Goal: Task Accomplishment & Management: Use online tool/utility

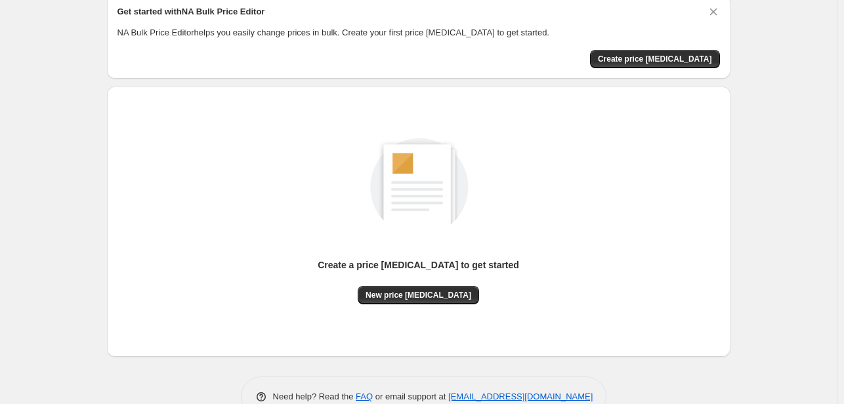
scroll to position [87, 0]
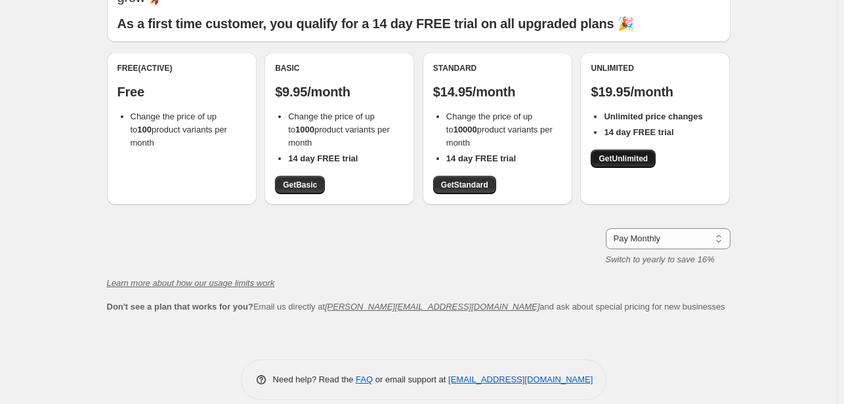
click at [634, 158] on span "Get Unlimited" at bounding box center [622, 159] width 49 height 10
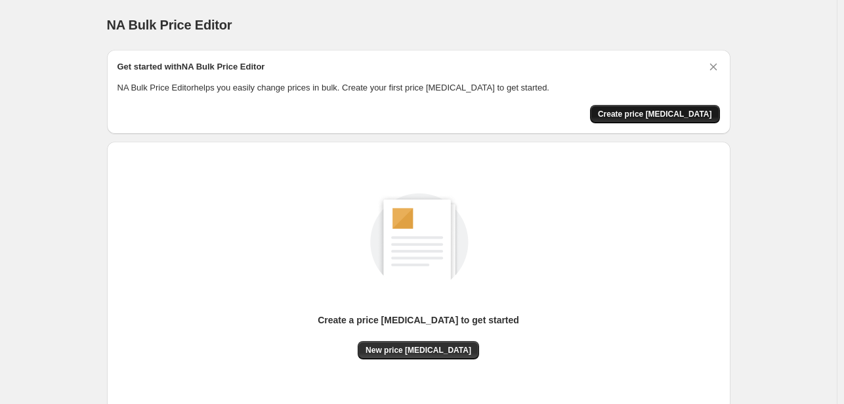
click at [651, 114] on span "Create price [MEDICAL_DATA]" at bounding box center [655, 114] width 114 height 10
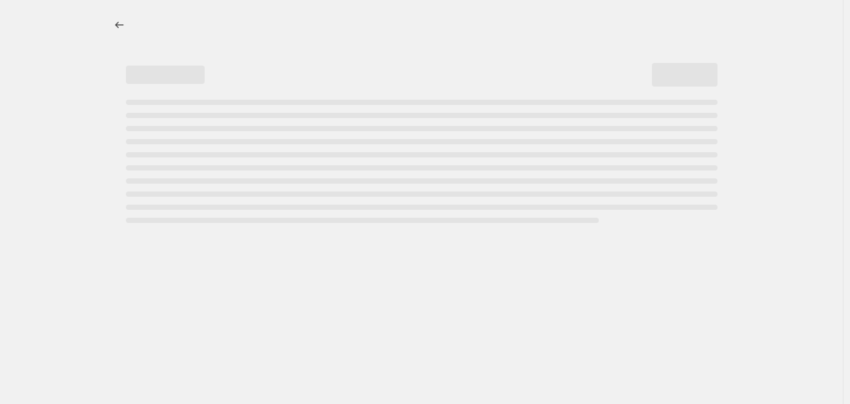
select select "percentage"
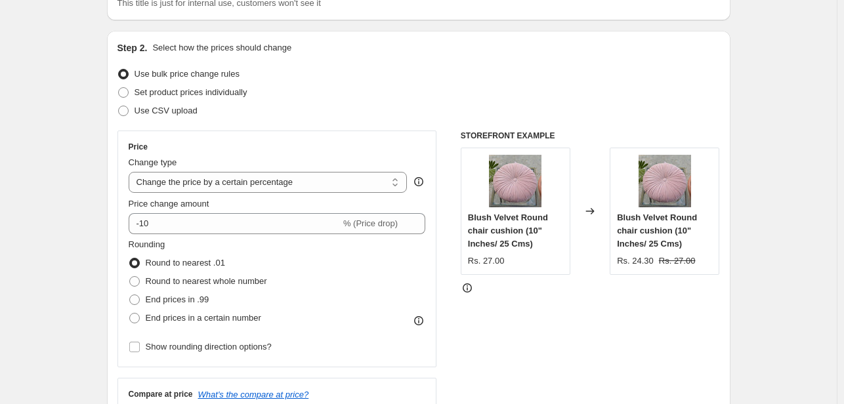
scroll to position [131, 0]
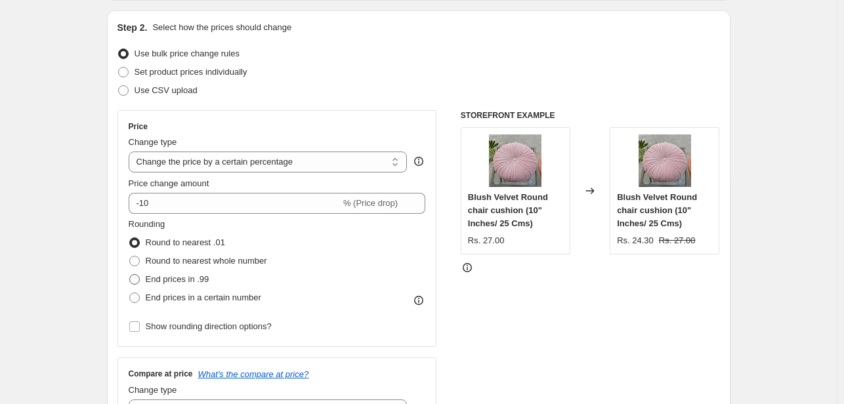
click at [140, 278] on span at bounding box center [134, 279] width 10 height 10
click at [130, 275] on input "End prices in .99" at bounding box center [129, 274] width 1 height 1
radio input "true"
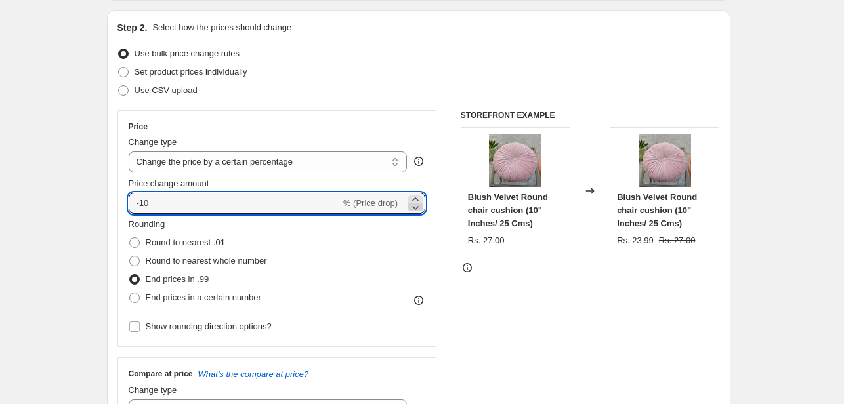
click at [420, 205] on icon at bounding box center [415, 207] width 13 height 13
click at [420, 199] on icon at bounding box center [415, 199] width 13 height 13
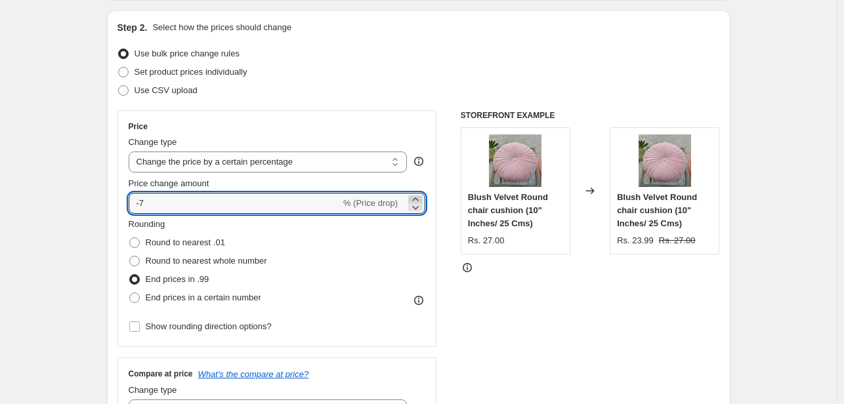
click at [420, 199] on icon at bounding box center [415, 199] width 13 height 13
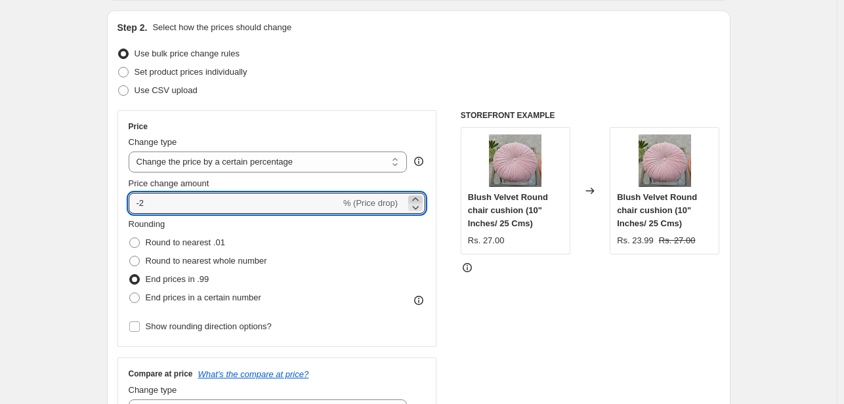
click at [420, 199] on icon at bounding box center [415, 199] width 13 height 13
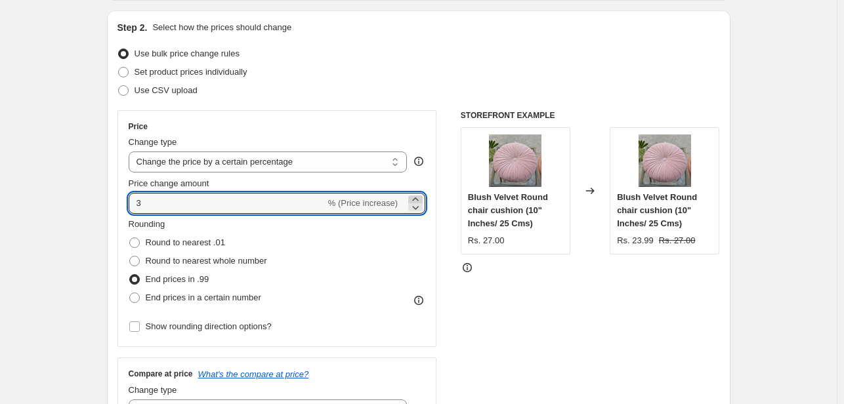
click at [420, 199] on icon at bounding box center [415, 199] width 13 height 13
type input "5"
type input "8400"
click at [349, 246] on div "Rounding Round to nearest .01 Round to nearest whole number End prices in .99 E…" at bounding box center [277, 262] width 297 height 89
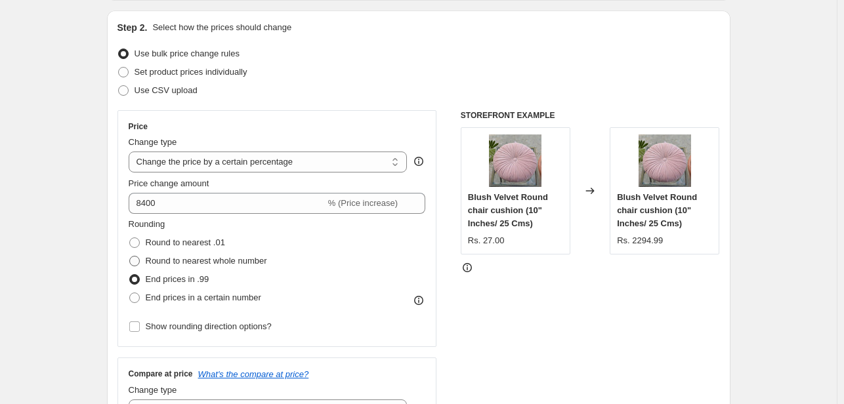
click at [186, 262] on span "Round to nearest whole number" at bounding box center [206, 261] width 121 height 10
click at [130, 257] on input "Round to nearest whole number" at bounding box center [129, 256] width 1 height 1
radio input "true"
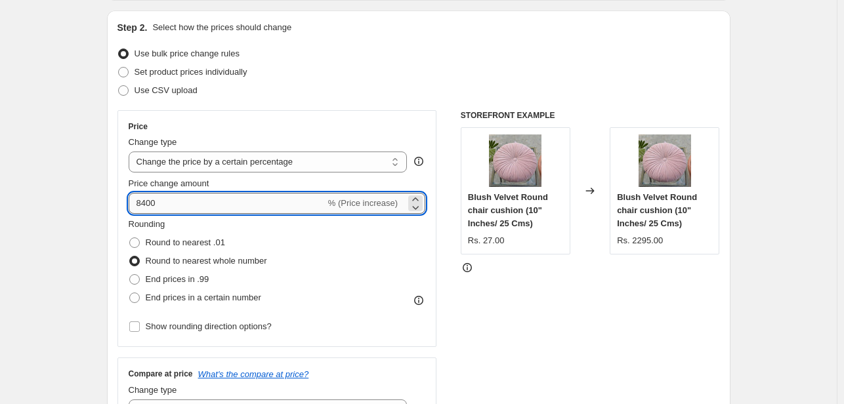
click at [148, 205] on input "8400" at bounding box center [227, 203] width 197 height 21
type input "8766"
click at [372, 240] on div "Rounding Round to nearest .01 Round to nearest whole number End prices in .99 E…" at bounding box center [277, 262] width 297 height 89
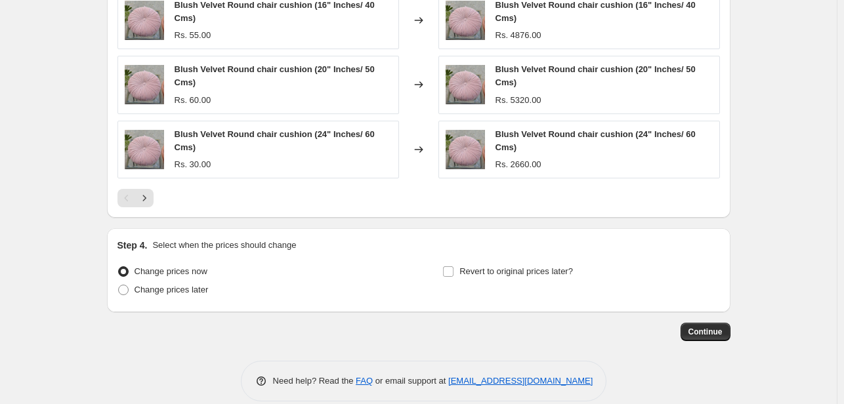
scroll to position [926, 0]
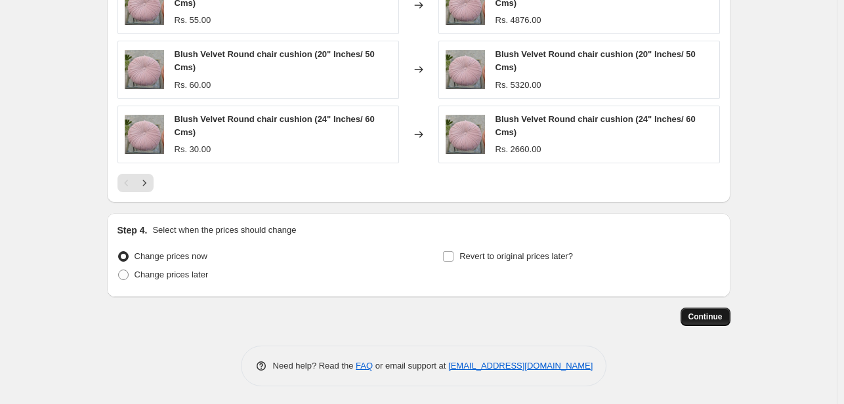
click at [722, 321] on button "Continue" at bounding box center [705, 317] width 50 height 18
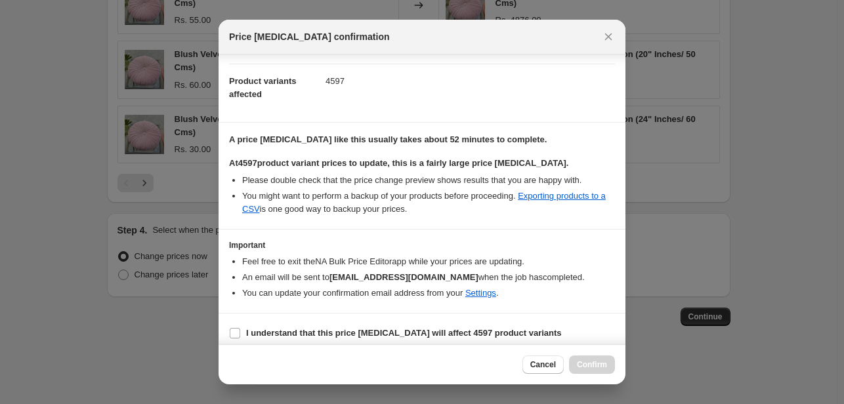
scroll to position [138, 0]
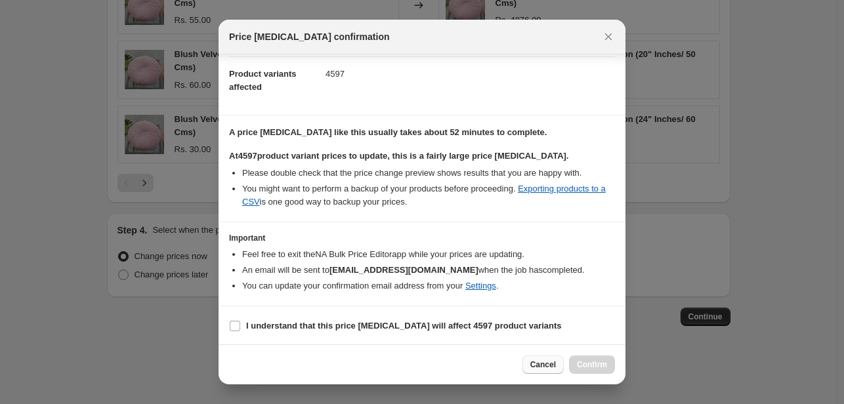
click at [535, 365] on span "Cancel" at bounding box center [543, 365] width 26 height 10
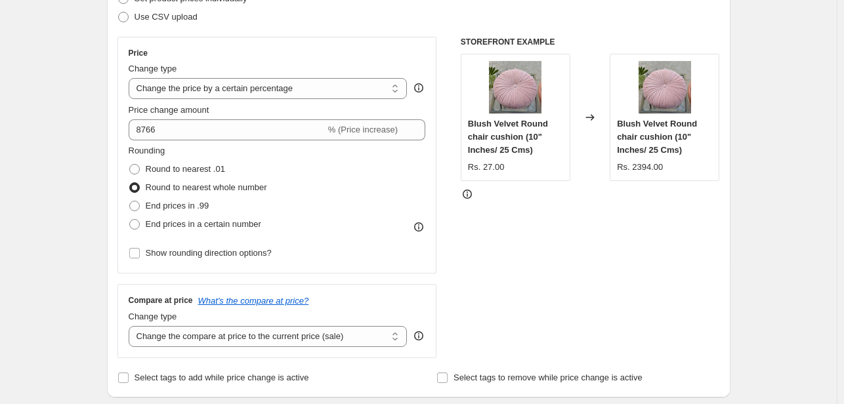
scroll to position [270, 0]
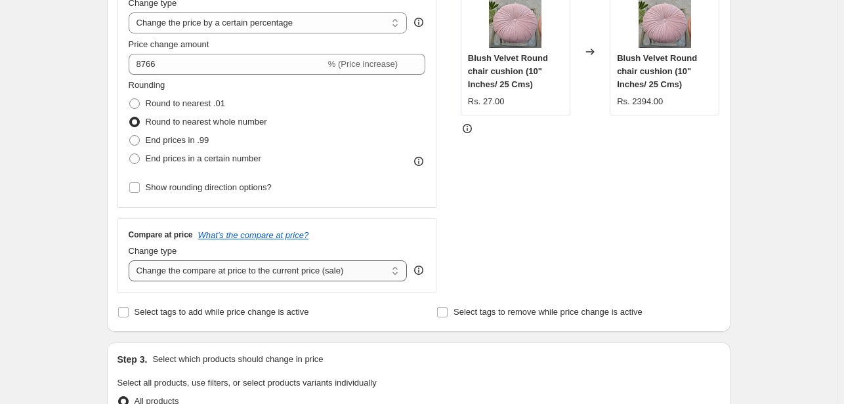
click at [227, 274] on select "Change the compare at price to the current price (sale) Change the compare at p…" at bounding box center [268, 270] width 279 height 21
click at [131, 260] on select "Change the compare at price to the current price (sale) Change the compare at p…" at bounding box center [268, 270] width 279 height 21
click at [241, 270] on select "Change the compare at price to the current price (sale) Change the compare at p…" at bounding box center [268, 270] width 279 height 21
click at [131, 260] on select "Change the compare at price to the current price (sale) Change the compare at p…" at bounding box center [268, 270] width 279 height 21
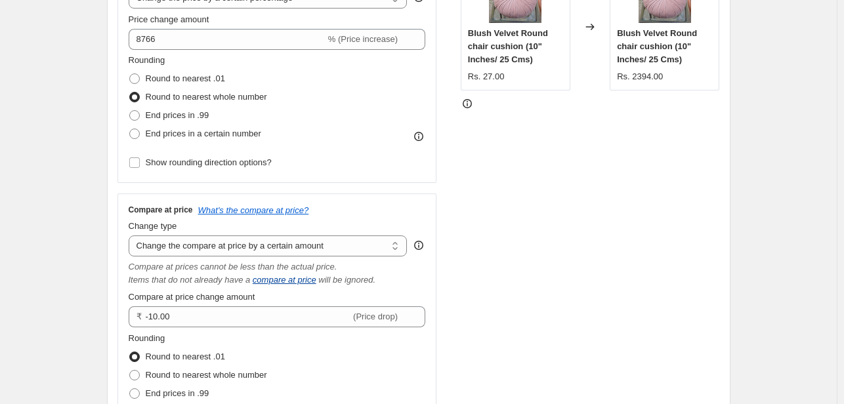
scroll to position [336, 0]
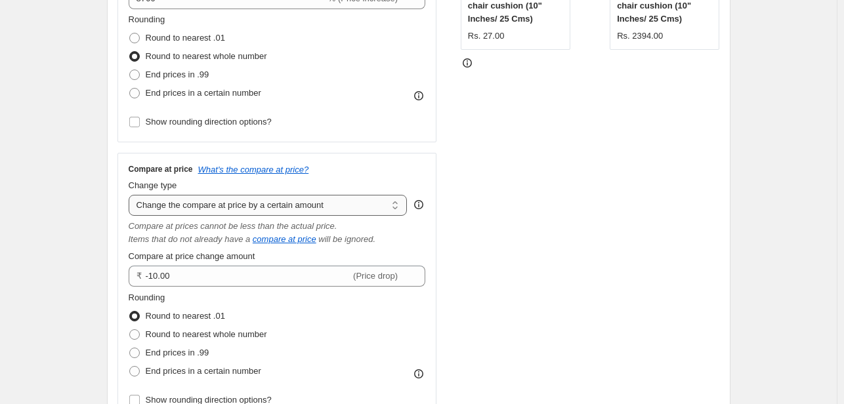
click at [228, 205] on select "Change the compare at price to the current price (sale) Change the compare at p…" at bounding box center [268, 205] width 279 height 21
select select "percentage"
click at [131, 195] on select "Change the compare at price to the current price (sale) Change the compare at p…" at bounding box center [268, 205] width 279 height 21
type input "-15"
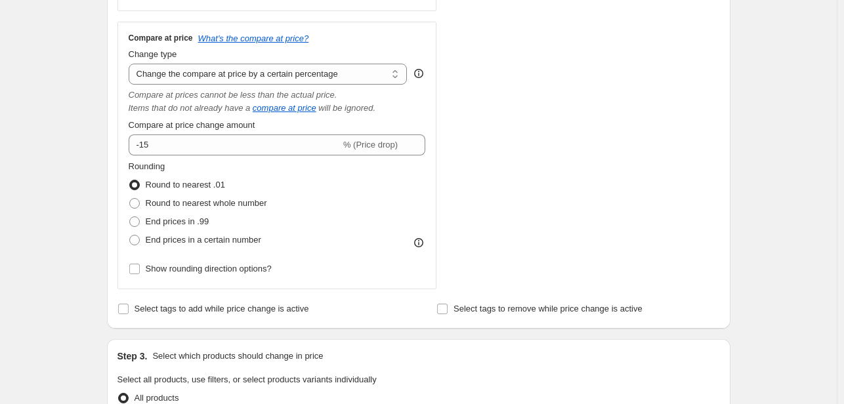
scroll to position [467, 0]
click at [178, 207] on span "Round to nearest whole number" at bounding box center [206, 203] width 121 height 10
click at [130, 199] on input "Round to nearest whole number" at bounding box center [129, 198] width 1 height 1
radio input "true"
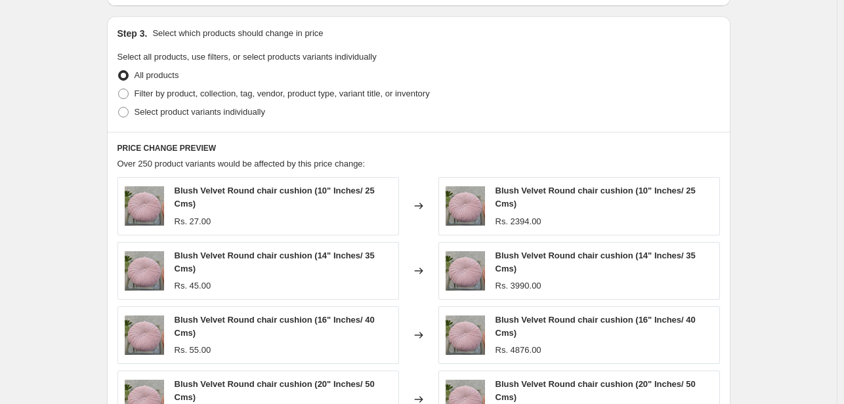
scroll to position [793, 0]
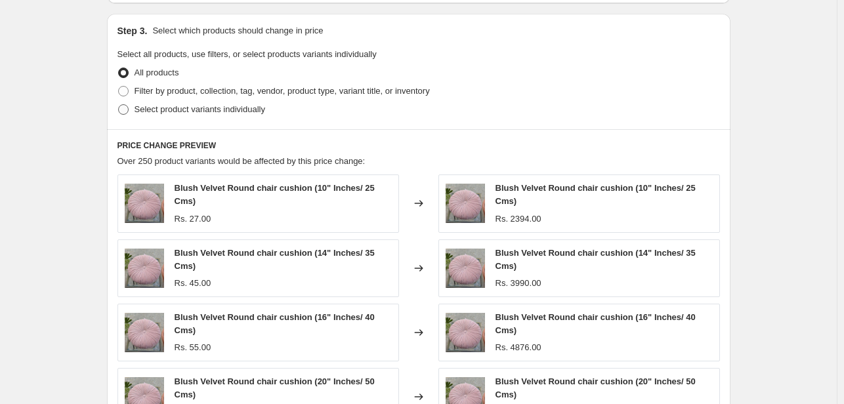
click at [142, 110] on span "Select product variants individually" at bounding box center [199, 109] width 131 height 10
click at [119, 105] on input "Select product variants individually" at bounding box center [118, 104] width 1 height 1
radio input "true"
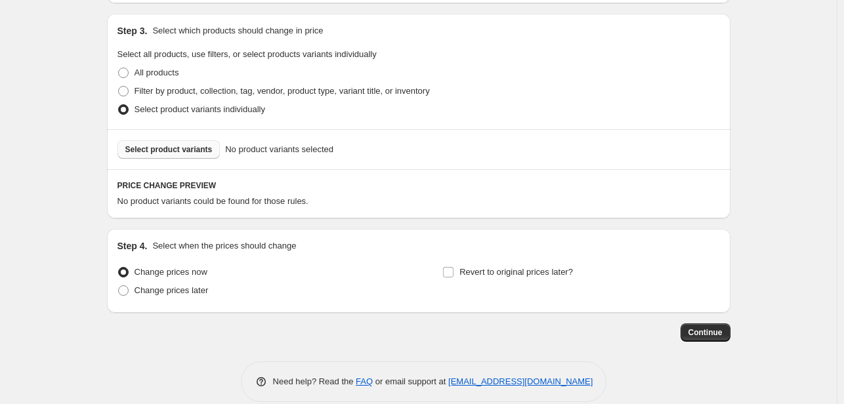
click at [176, 152] on span "Select product variants" at bounding box center [168, 149] width 87 height 10
click at [163, 72] on span "All products" at bounding box center [156, 73] width 45 height 10
click at [119, 68] on input "All products" at bounding box center [118, 68] width 1 height 1
radio input "true"
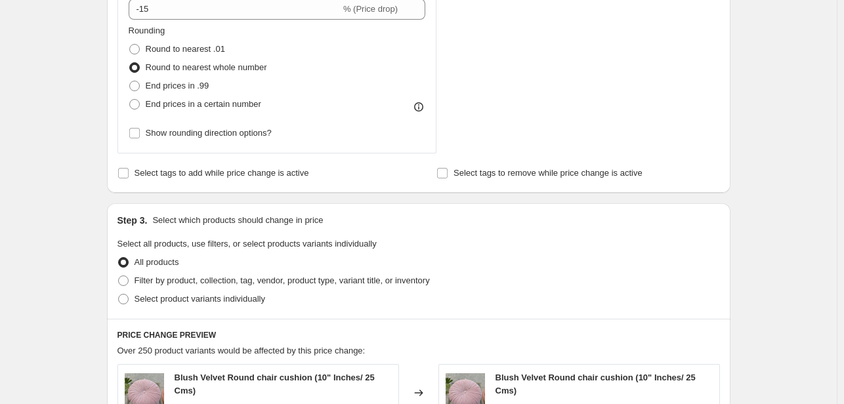
scroll to position [465, 0]
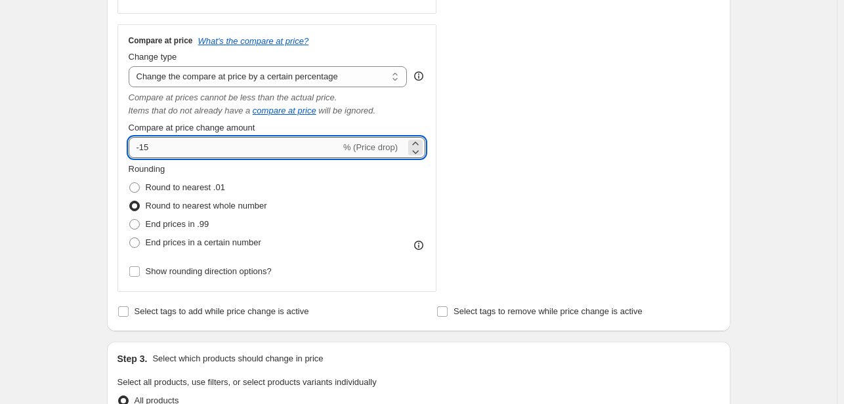
drag, startPoint x: 196, startPoint y: 145, endPoint x: 141, endPoint y: 144, distance: 54.5
click at [141, 144] on input "-15" at bounding box center [235, 147] width 212 height 21
type input "-30"
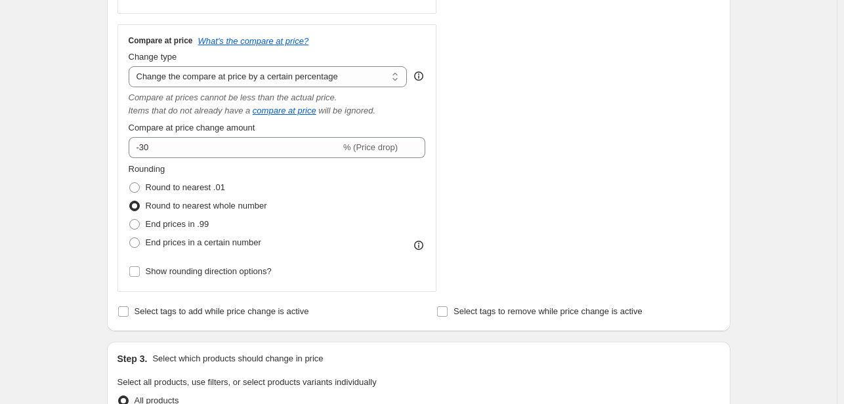
click at [305, 187] on div "Rounding Round to nearest .01 Round to nearest whole number End prices in .99 E…" at bounding box center [277, 207] width 297 height 89
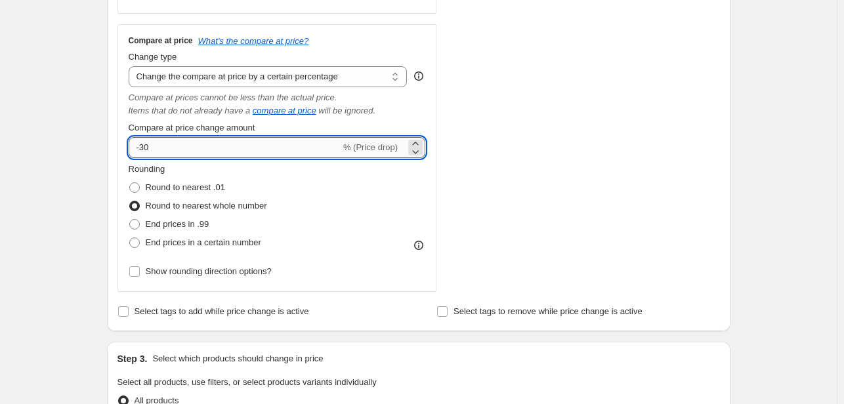
click at [207, 154] on input "-30" at bounding box center [235, 147] width 212 height 21
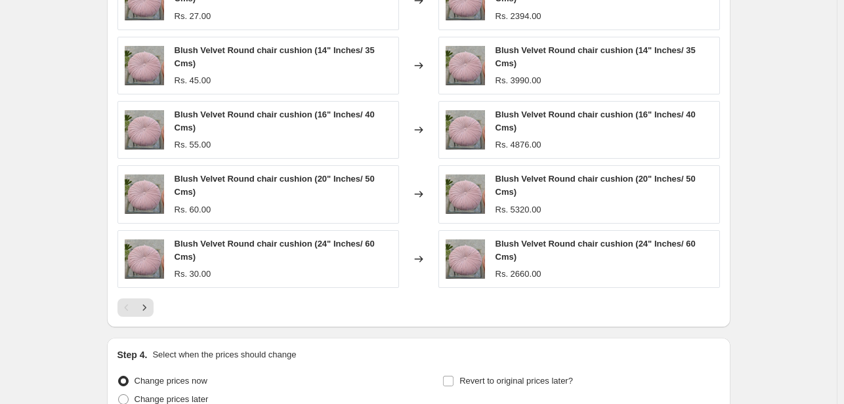
scroll to position [1121, 0]
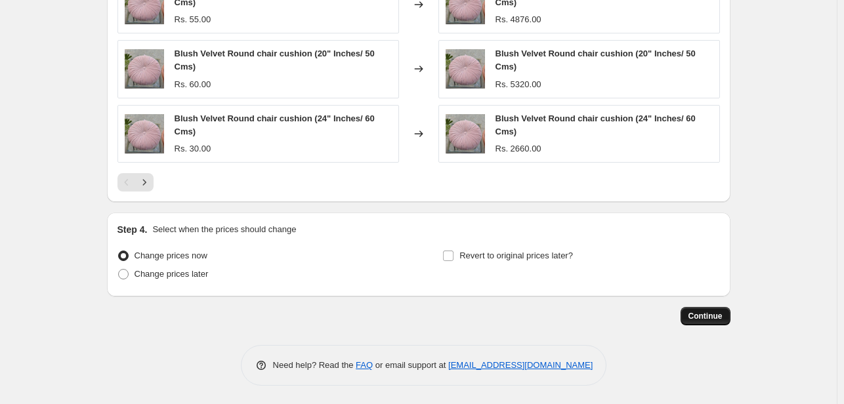
click at [707, 318] on span "Continue" at bounding box center [705, 316] width 34 height 10
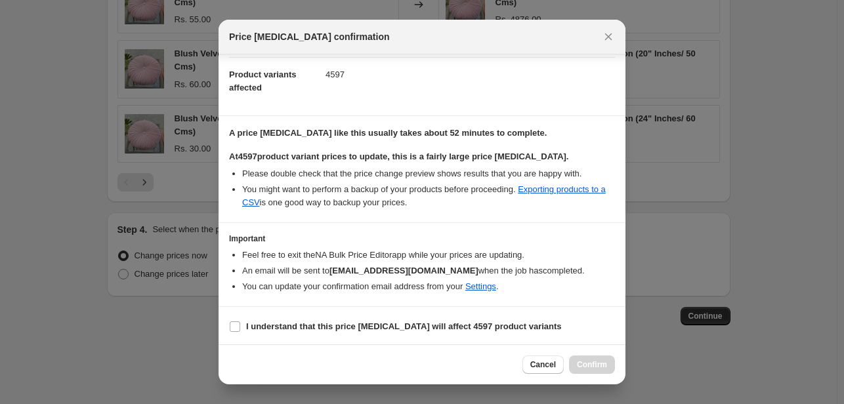
scroll to position [138, 0]
click at [257, 330] on b "I understand that this price [MEDICAL_DATA] will affect 4597 product variants" at bounding box center [404, 326] width 316 height 10
click at [240, 330] on input "I understand that this price [MEDICAL_DATA] will affect 4597 product variants" at bounding box center [235, 326] width 10 height 10
checkbox input "true"
click at [601, 368] on span "Confirm" at bounding box center [592, 365] width 30 height 10
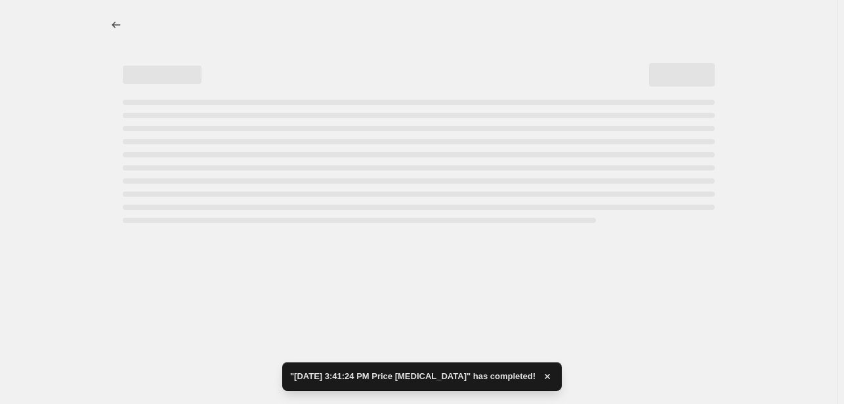
select select "percentage"
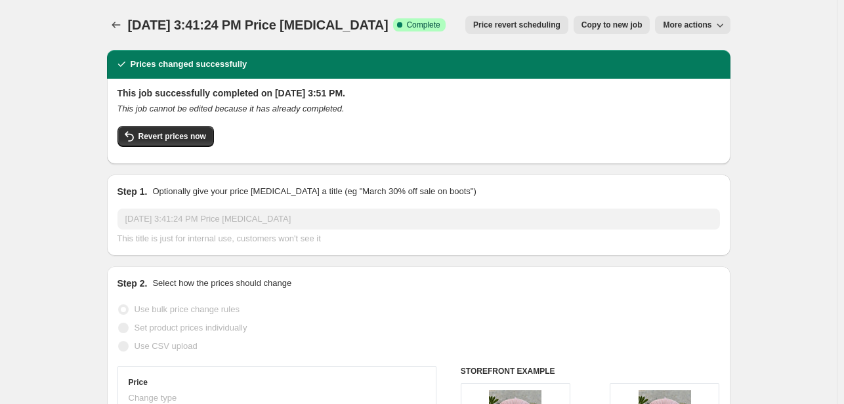
click at [705, 24] on span "More actions" at bounding box center [687, 25] width 49 height 10
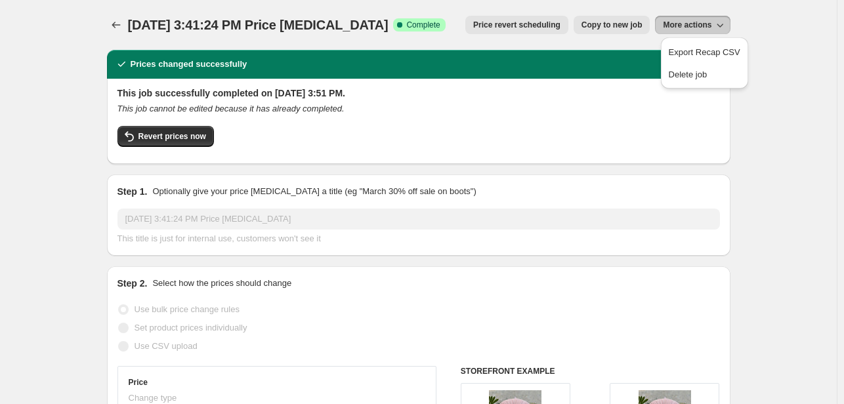
click at [705, 24] on span "More actions" at bounding box center [687, 25] width 49 height 10
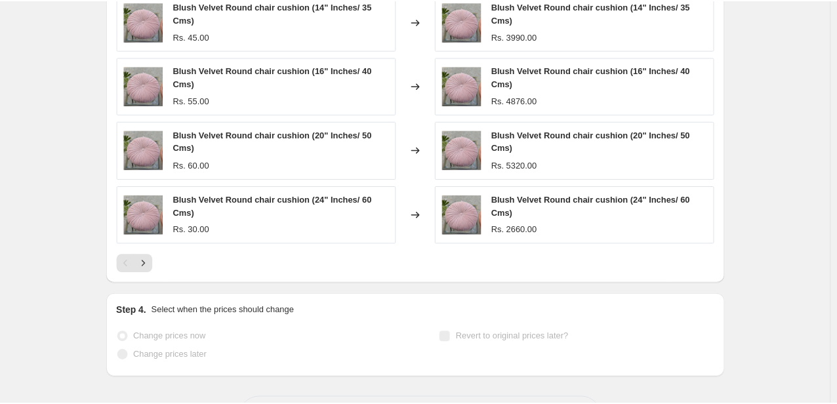
scroll to position [1216, 0]
